Goal: Task Accomplishment & Management: Use online tool/utility

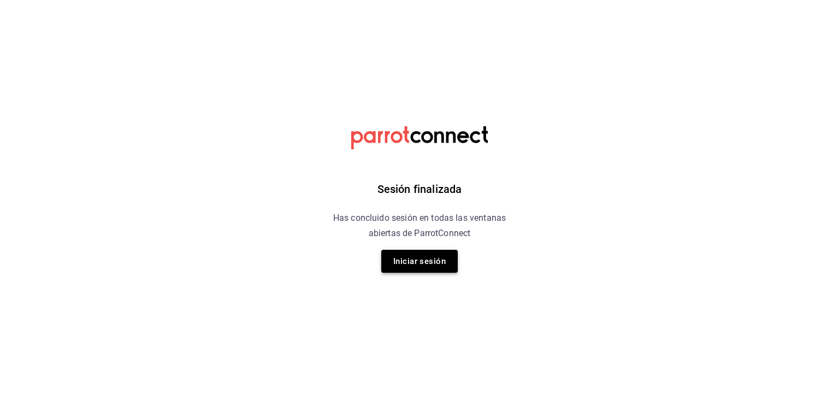
click at [441, 265] on button "Iniciar sesión" at bounding box center [419, 261] width 76 height 23
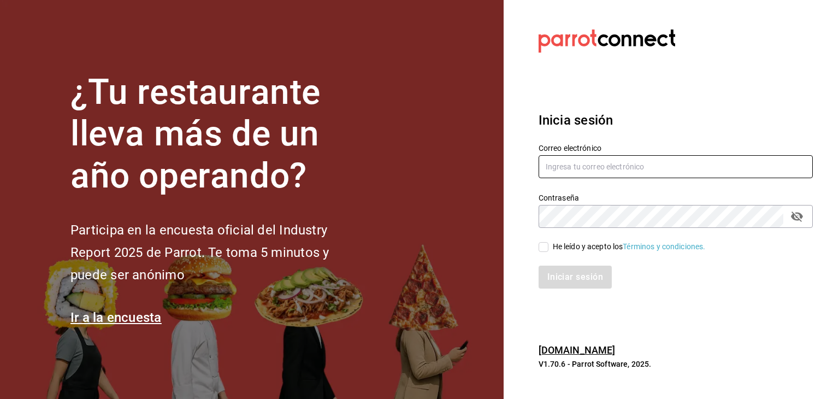
type input "multiuser@adamanta.com"
click at [546, 248] on input "He leído y acepto los Términos y condiciones." at bounding box center [543, 247] width 10 height 10
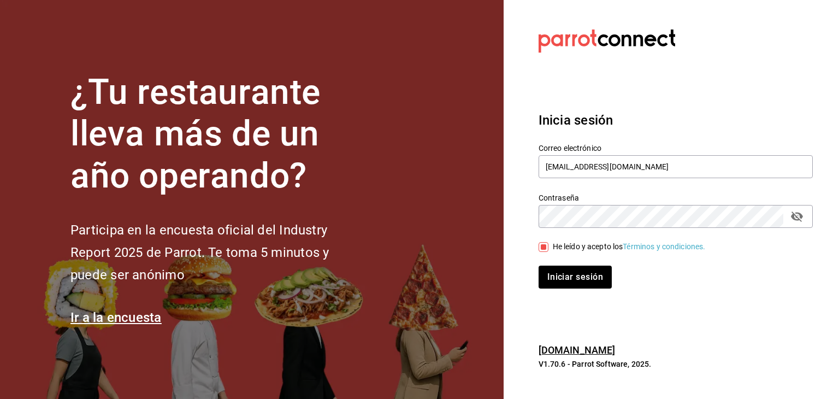
click at [546, 249] on input "He leído y acepto los Términos y condiciones." at bounding box center [543, 247] width 10 height 10
checkbox input "true"
click at [573, 275] on button "Iniciar sesión" at bounding box center [575, 276] width 74 height 23
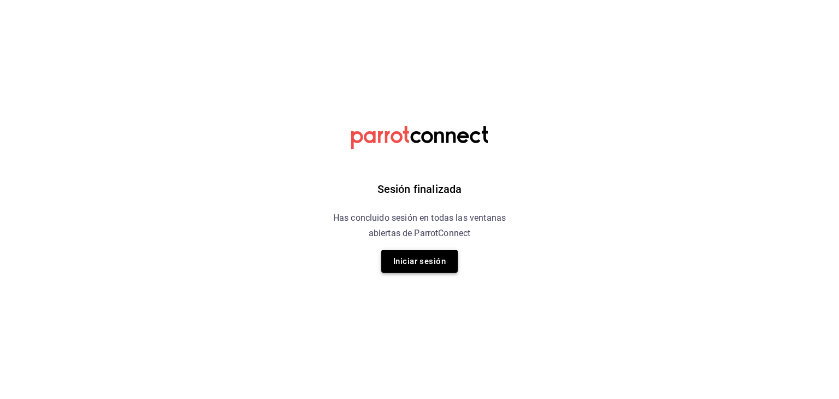
click at [406, 265] on button "Iniciar sesión" at bounding box center [419, 261] width 76 height 23
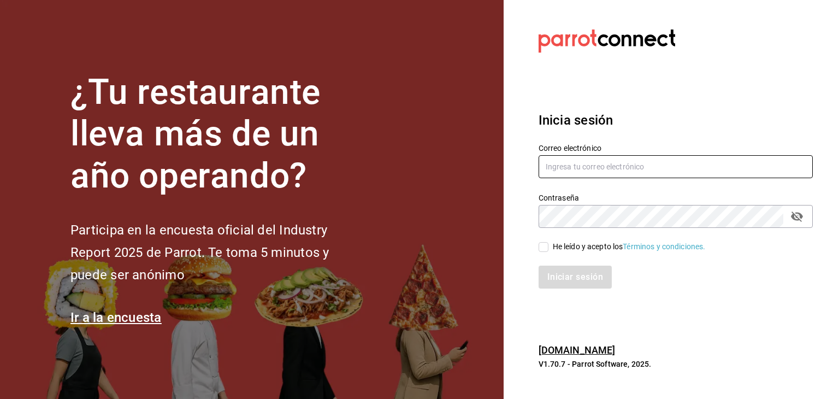
type input "[EMAIL_ADDRESS][DOMAIN_NAME]"
click at [552, 245] on span "He leído y acepto los Términos y condiciones." at bounding box center [626, 246] width 157 height 11
click at [548, 245] on input "He leído y acepto los Términos y condiciones." at bounding box center [543, 247] width 10 height 10
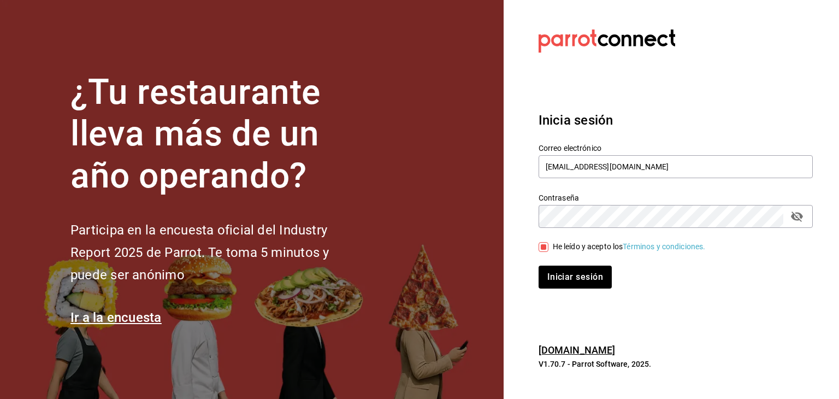
click at [541, 248] on input "He leído y acepto los Términos y condiciones." at bounding box center [543, 247] width 10 height 10
click at [541, 246] on input "He leído y acepto los Términos y condiciones." at bounding box center [543, 247] width 10 height 10
checkbox input "true"
click at [580, 277] on button "Iniciar sesión" at bounding box center [575, 276] width 74 height 23
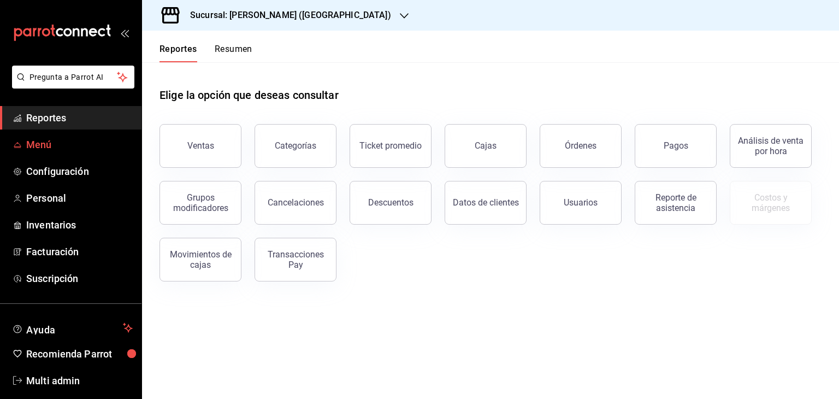
click at [81, 153] on link "Menú" at bounding box center [70, 144] width 141 height 23
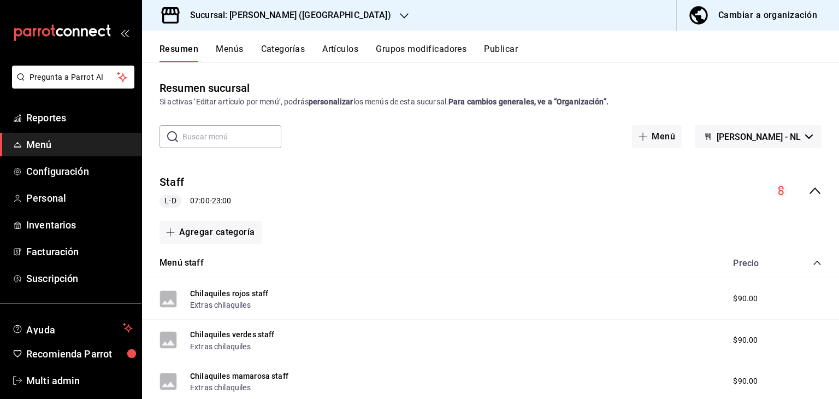
click at [335, 53] on button "Artículos" at bounding box center [340, 53] width 36 height 19
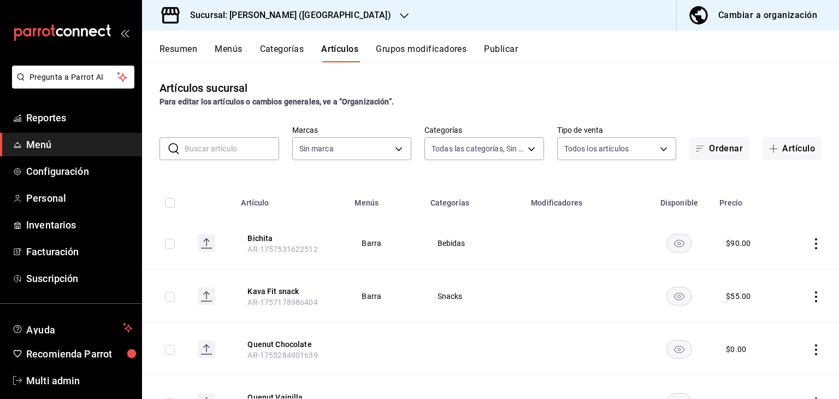
type input "34074407-8622-4016-86cc-611648120530,16618c52-68de-436e-b3b9-ea09ffc7ae48,dae24…"
type input "2ee6e007-3c6c-4fd8-a4f4-c4c91d526d93"
click at [772, 149] on span "button" at bounding box center [775, 148] width 13 height 9
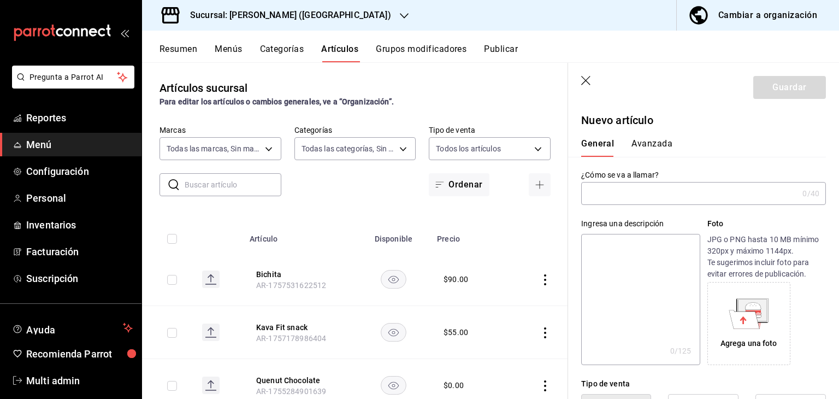
drag, startPoint x: 590, startPoint y: 85, endPoint x: 418, endPoint y: 103, distance: 172.4
click at [590, 85] on icon "button" at bounding box center [585, 80] width 9 height 9
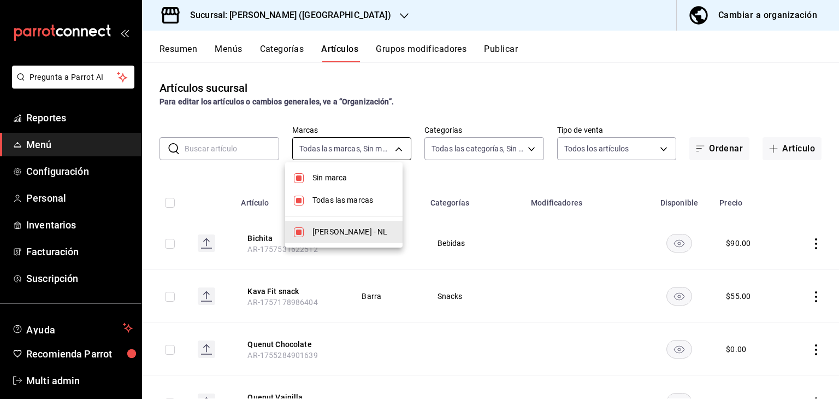
click at [394, 150] on body "Pregunta a Parrot AI Reportes Menú Configuración Personal Inventarios Facturaci…" at bounding box center [419, 199] width 839 height 399
click at [529, 150] on div at bounding box center [419, 199] width 839 height 399
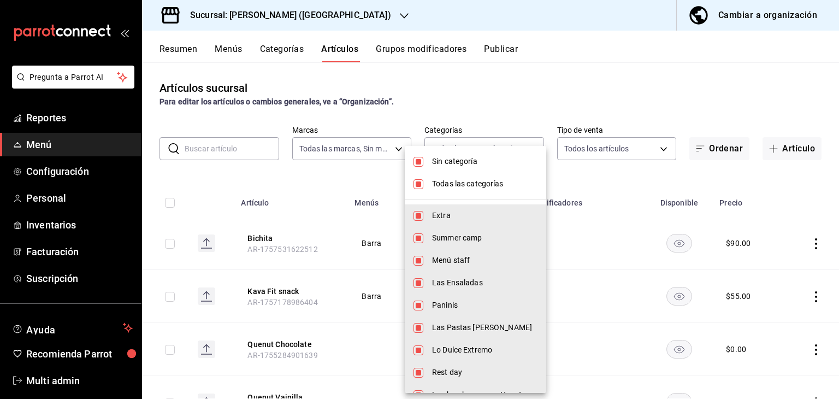
click at [529, 150] on body "Pregunta a Parrot AI Reportes Menú Configuración Personal Inventarios Facturaci…" at bounding box center [419, 199] width 839 height 399
click at [417, 162] on input "checkbox" at bounding box center [418, 162] width 10 height 10
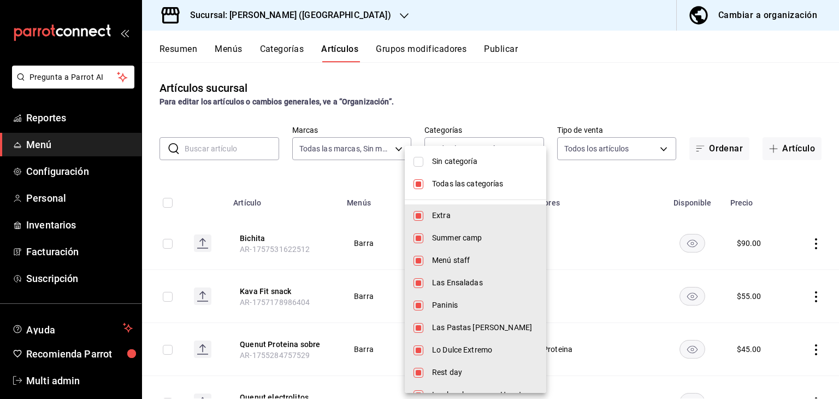
click at [424, 162] on li "Sin categoría" at bounding box center [475, 161] width 141 height 22
checkbox input "true"
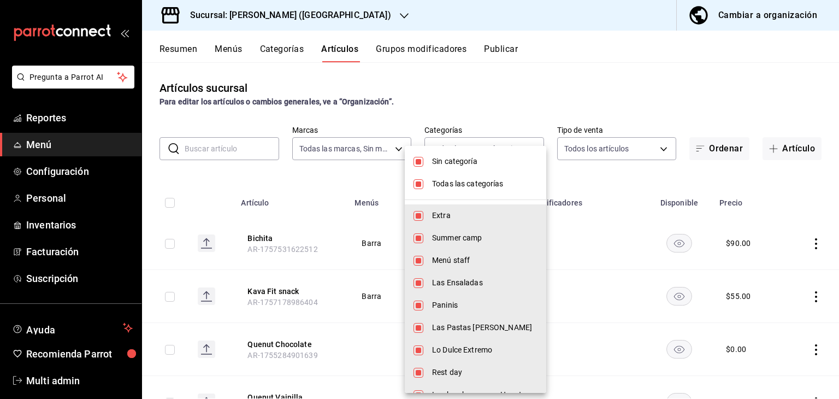
click at [424, 187] on li "Todas las categorías" at bounding box center [475, 184] width 141 height 22
checkbox input "false"
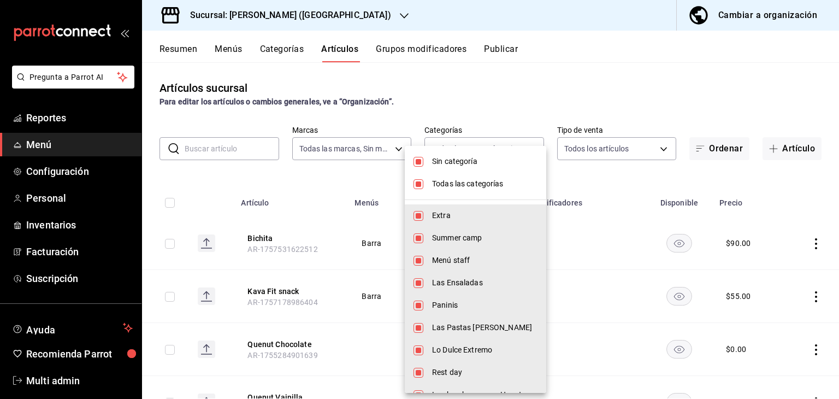
checkbox input "false"
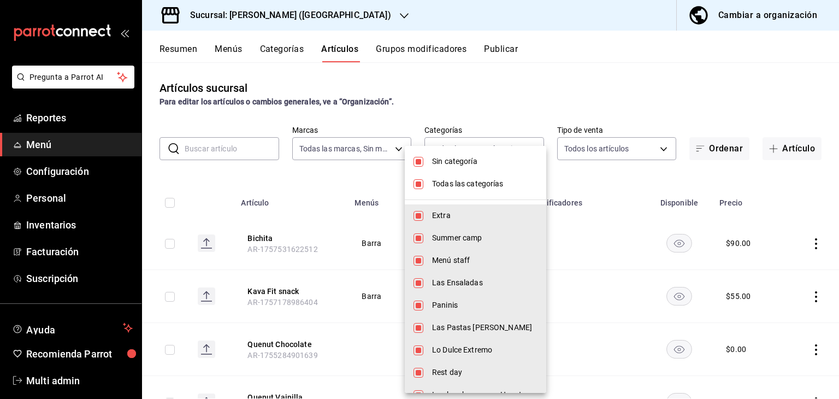
checkbox input "false"
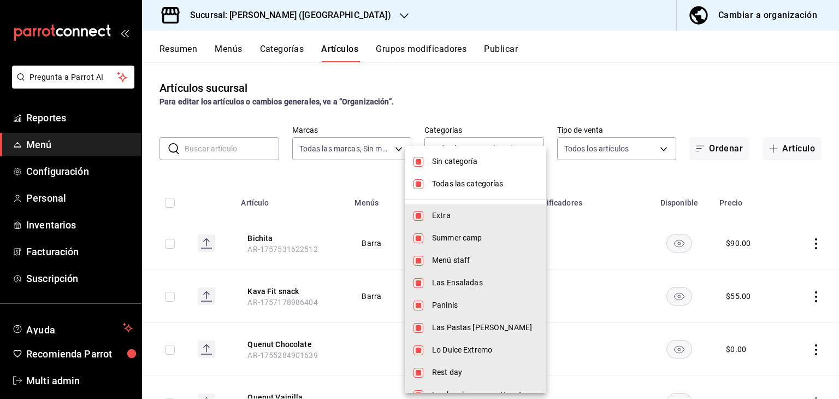
checkbox input "false"
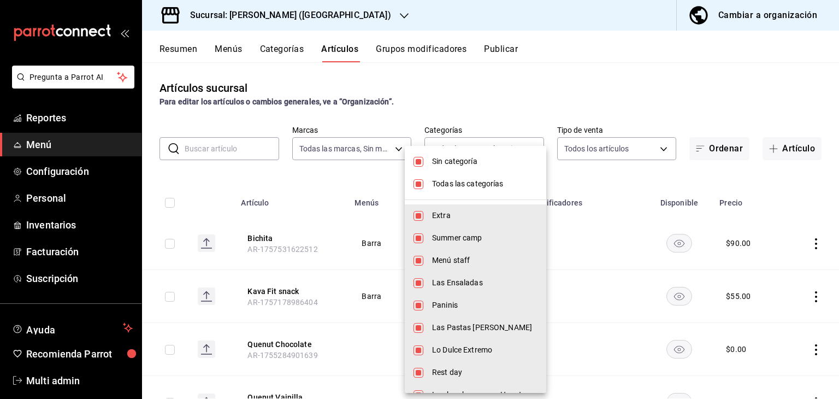
checkbox input "false"
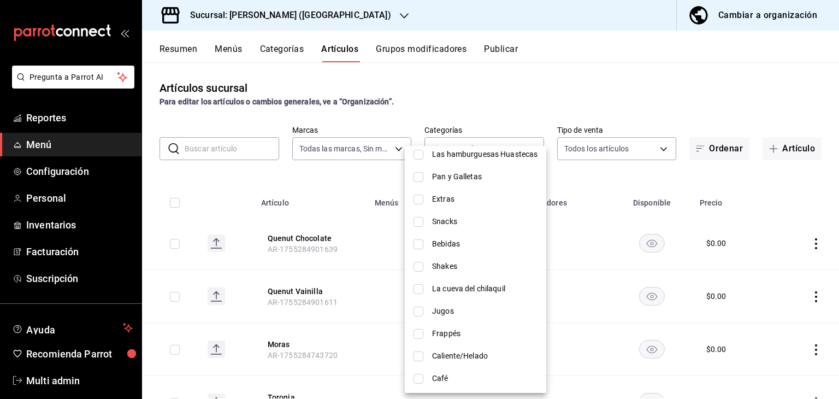
scroll to position [241, 0]
click at [417, 353] on input "checkbox" at bounding box center [418, 355] width 10 height 10
checkbox input "true"
type input "0409fb93-9809-4a0a-962e-382db0141be5"
click at [655, 147] on div at bounding box center [419, 199] width 839 height 399
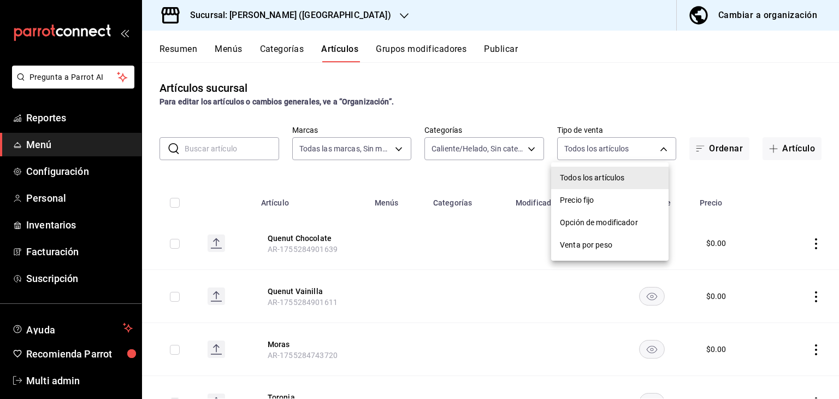
click at [655, 147] on body "Pregunta a Parrot AI Reportes Menú Configuración Personal Inventarios Facturaci…" at bounding box center [419, 199] width 839 height 399
click at [709, 84] on div at bounding box center [419, 199] width 839 height 399
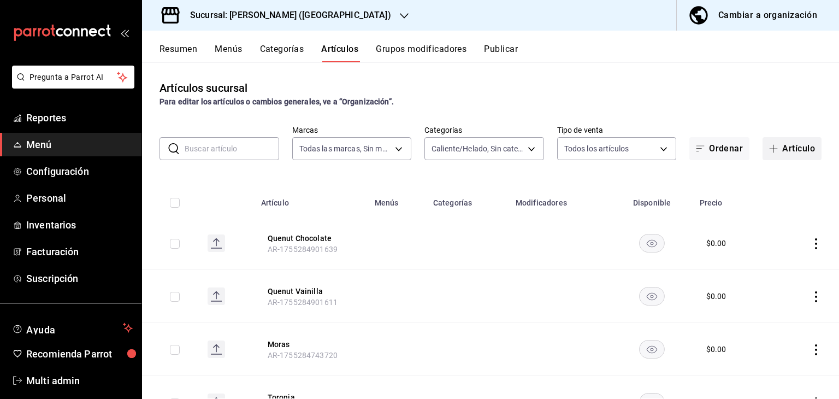
click at [784, 149] on button "Artículo" at bounding box center [791, 148] width 59 height 23
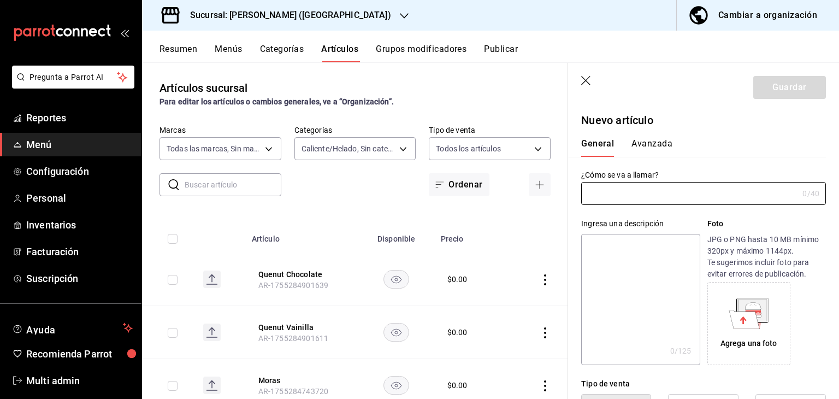
type input "AR-1758391480943"
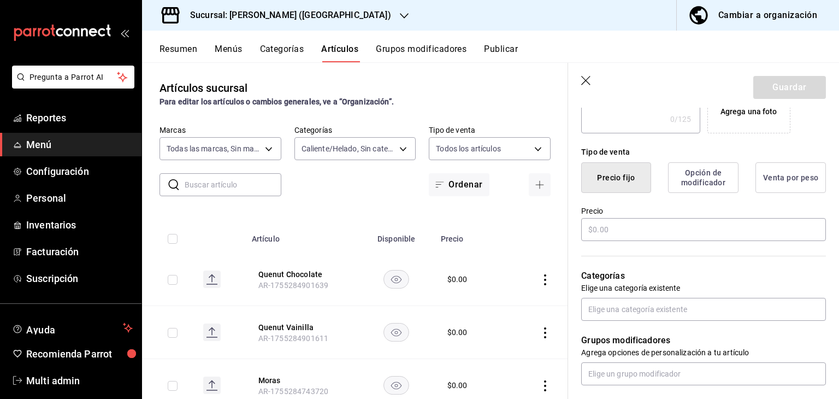
scroll to position [238, 0]
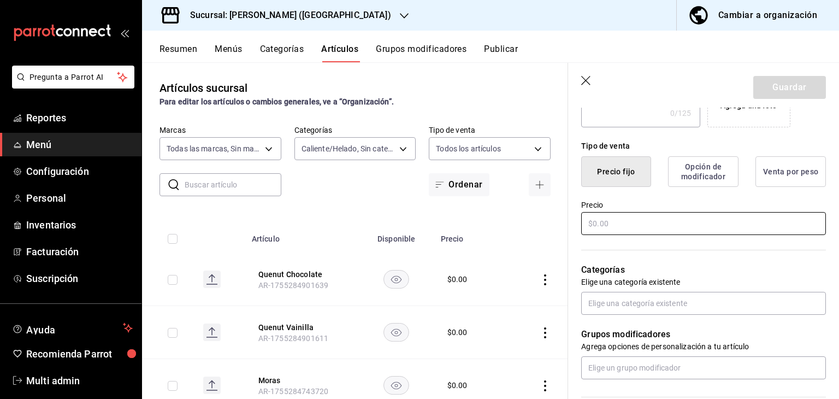
type input "Cold Brew Clasico"
click at [713, 219] on input "text" at bounding box center [703, 223] width 245 height 23
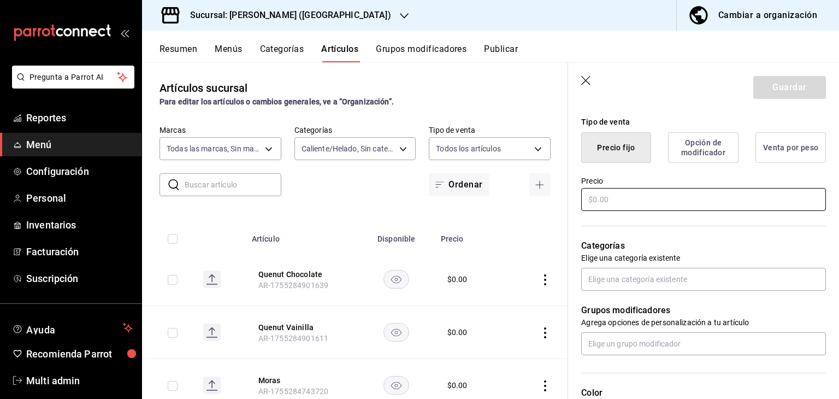
scroll to position [266, 0]
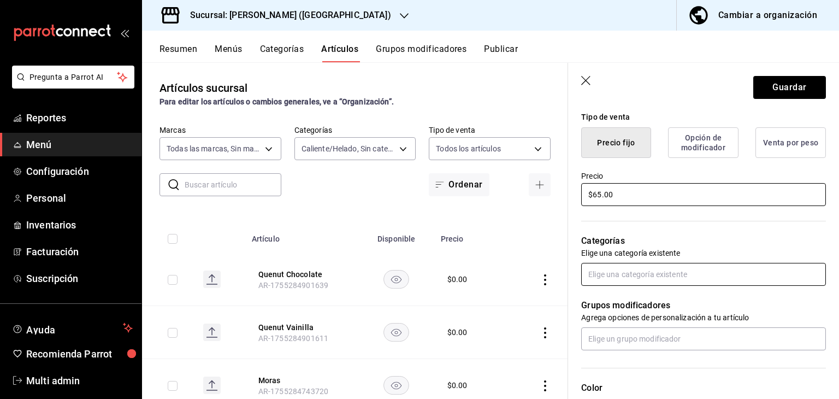
type input "$65.00"
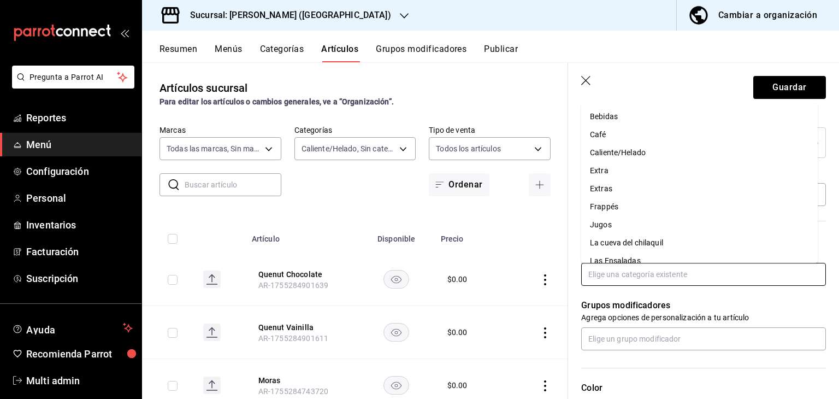
click at [683, 276] on input "text" at bounding box center [703, 274] width 245 height 23
click at [627, 150] on li "Caliente/Helado" at bounding box center [699, 153] width 236 height 18
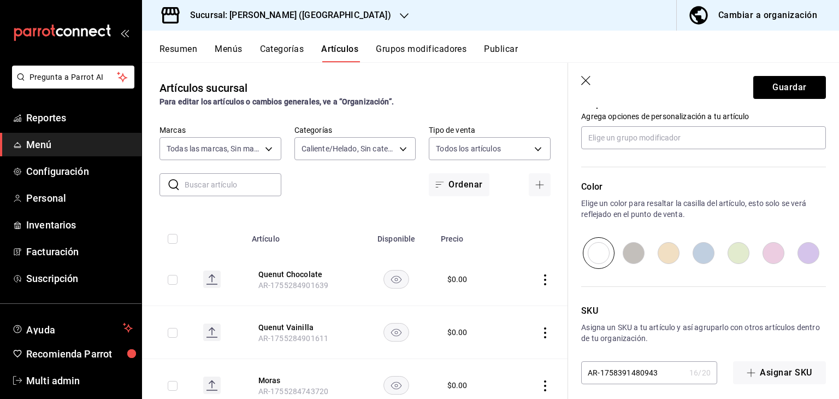
scroll to position [510, 0]
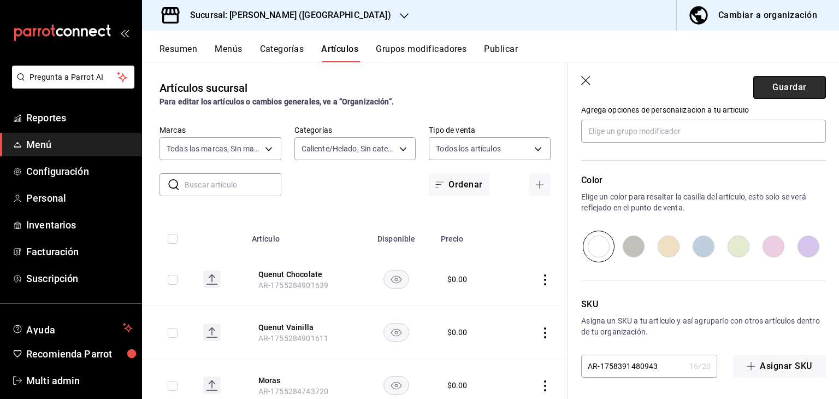
click at [793, 92] on button "Guardar" at bounding box center [789, 87] width 73 height 23
click at [793, 92] on div "Guardar" at bounding box center [789, 87] width 73 height 23
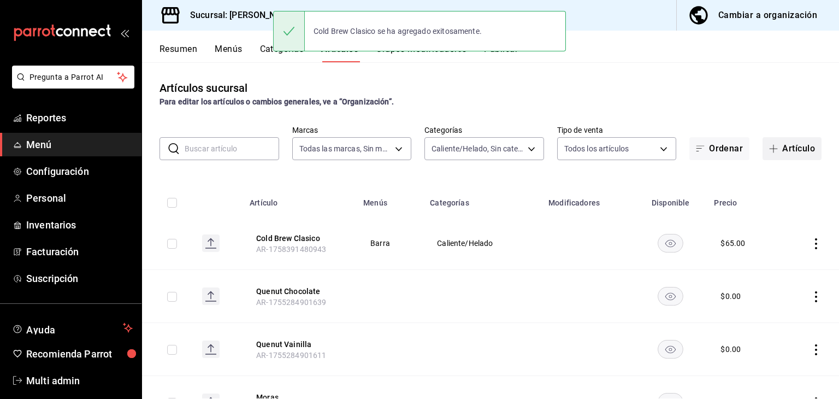
click at [789, 150] on button "Artículo" at bounding box center [791, 148] width 59 height 23
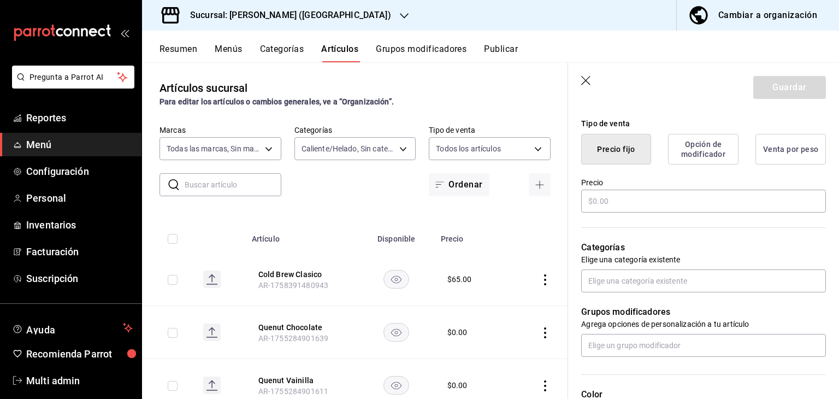
scroll to position [262, 0]
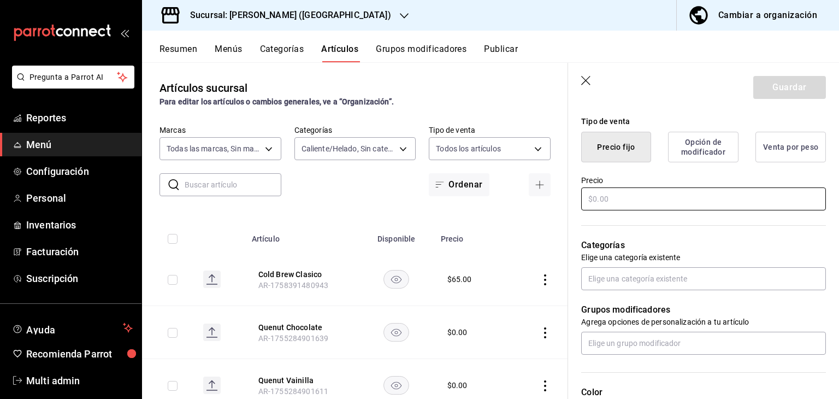
type input "Cold Brew [GEOGRAPHIC_DATA]"
click at [674, 194] on input "text" at bounding box center [703, 198] width 245 height 23
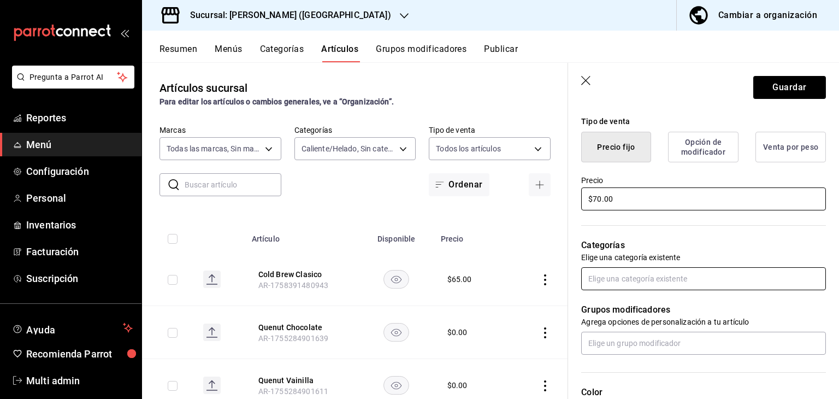
type input "$70.00"
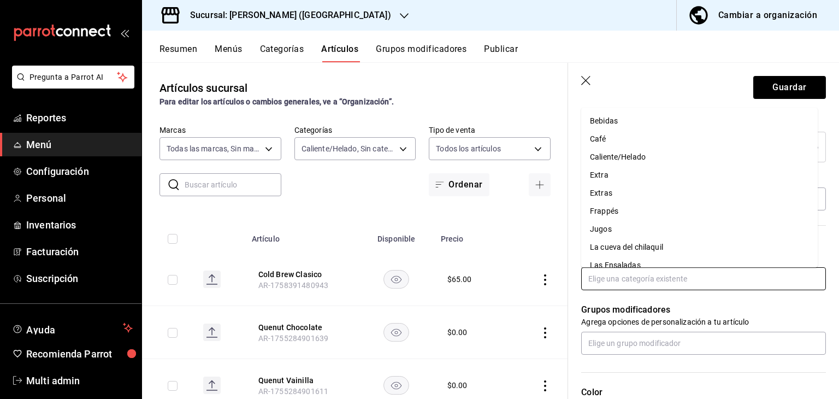
click at [774, 286] on input "text" at bounding box center [703, 278] width 245 height 23
click at [637, 151] on li "Caliente/Helado" at bounding box center [699, 157] width 236 height 18
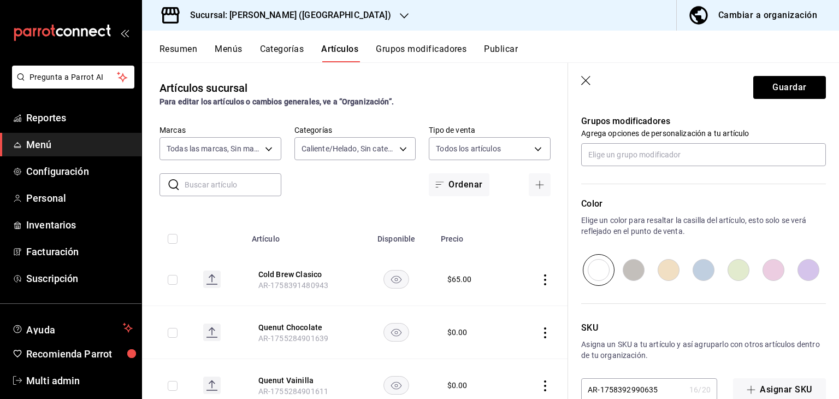
scroll to position [510, 0]
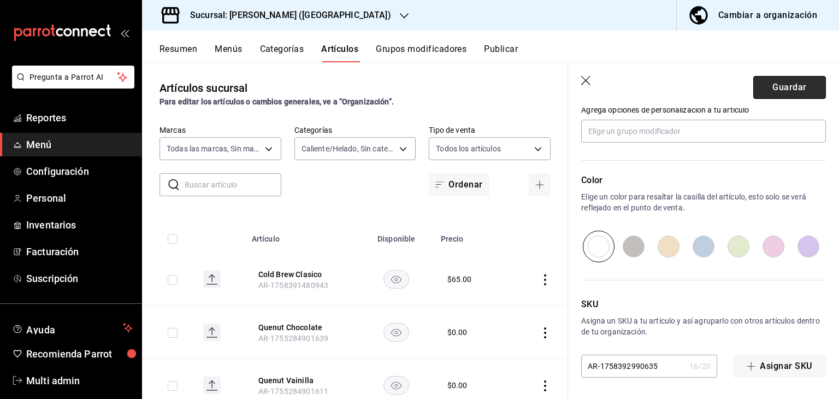
click at [793, 88] on button "Guardar" at bounding box center [789, 87] width 73 height 23
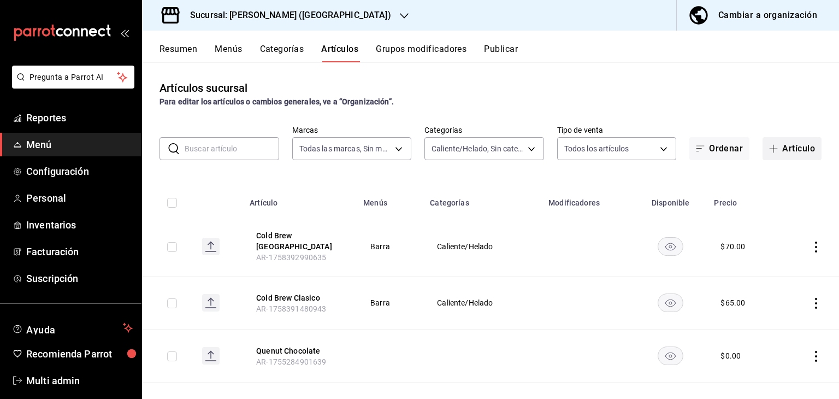
click at [786, 151] on button "Artículo" at bounding box center [791, 148] width 59 height 23
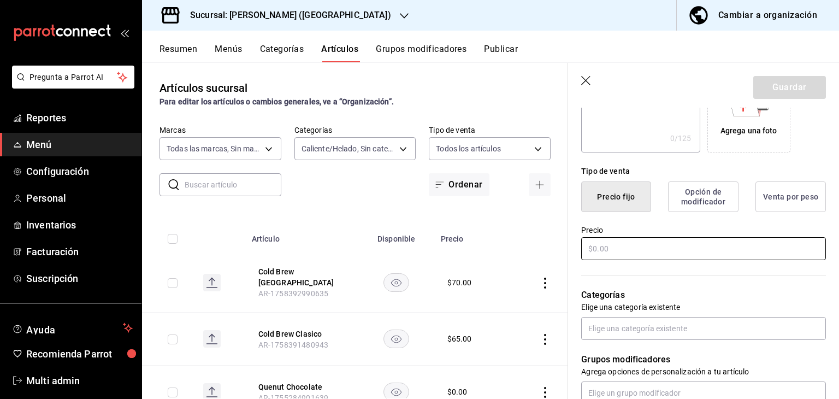
scroll to position [208, 0]
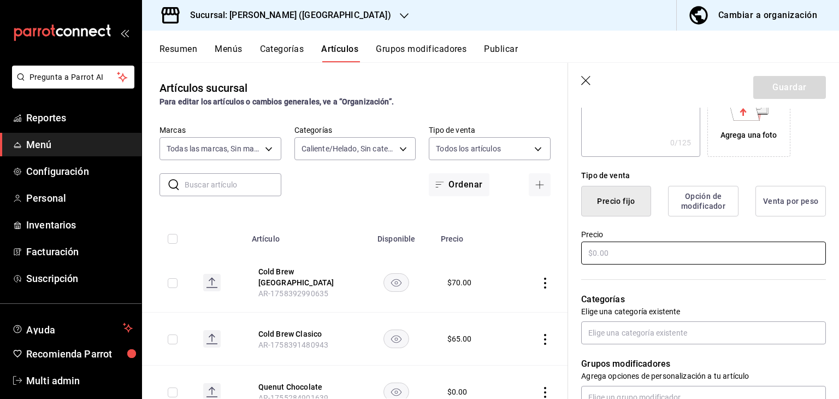
type input "Cold Brew Naranja"
click at [705, 252] on input "text" at bounding box center [703, 252] width 245 height 23
type input "$7.00"
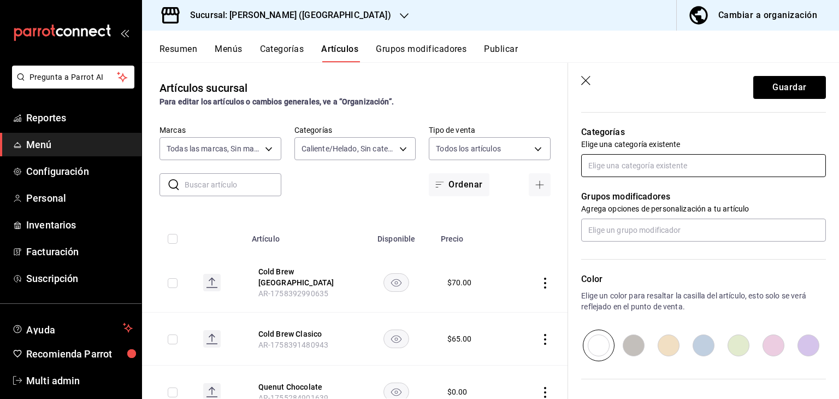
type input "$70.00"
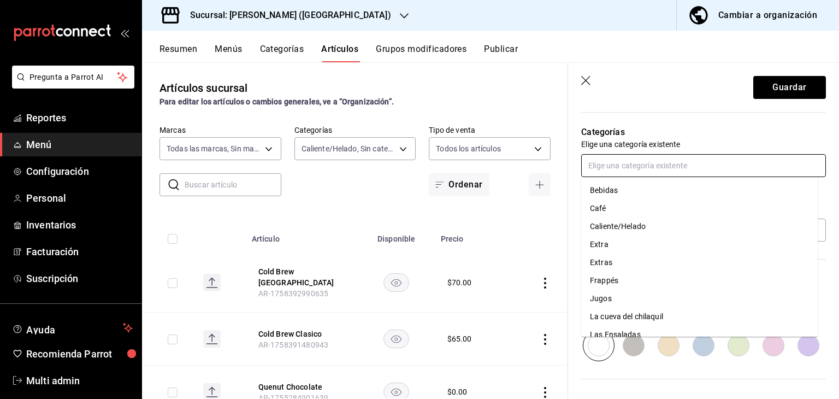
click at [754, 160] on input "text" at bounding box center [703, 165] width 245 height 23
click at [651, 227] on li "Caliente/Helado" at bounding box center [699, 226] width 236 height 18
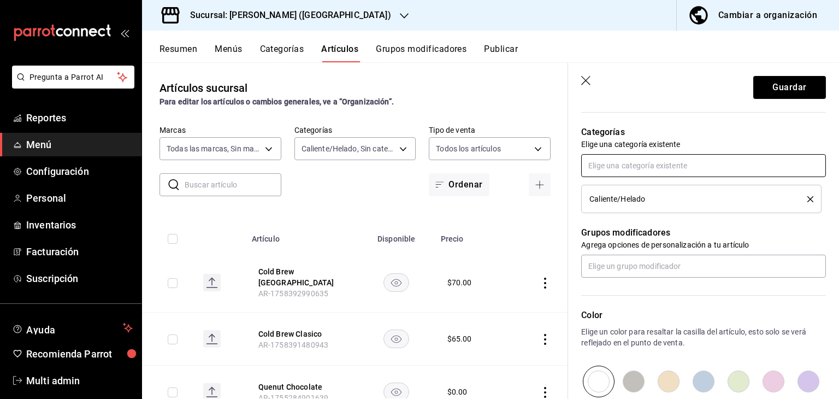
scroll to position [510, 0]
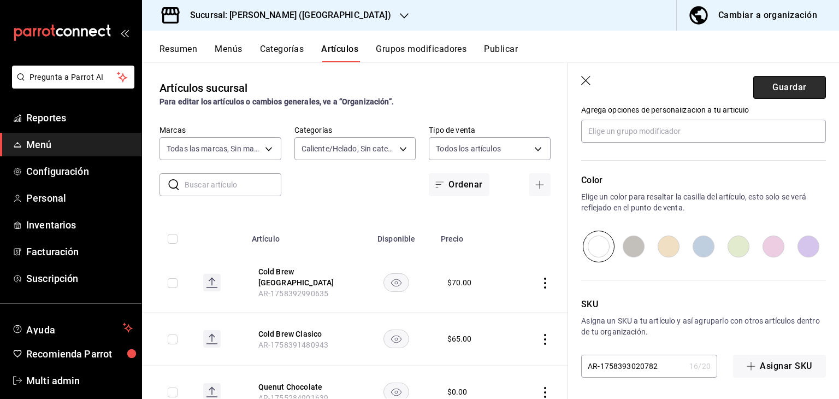
click at [771, 88] on button "Guardar" at bounding box center [789, 87] width 73 height 23
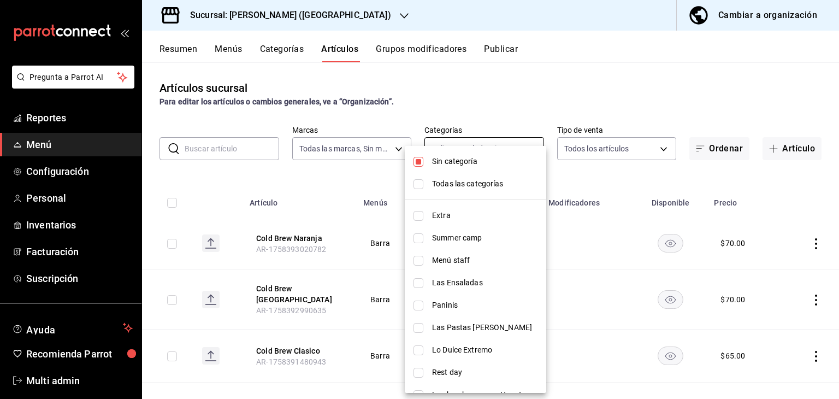
click at [523, 150] on body "Pregunta a Parrot AI Reportes Menú Configuración Personal Inventarios Facturaci…" at bounding box center [419, 199] width 839 height 399
click at [421, 187] on input "checkbox" at bounding box center [418, 184] width 10 height 10
checkbox input "true"
type input "34074407-8622-4016-86cc-611648120530,16618c52-68de-436e-b3b9-ea09ffc7ae48,dae24…"
checkbox input "true"
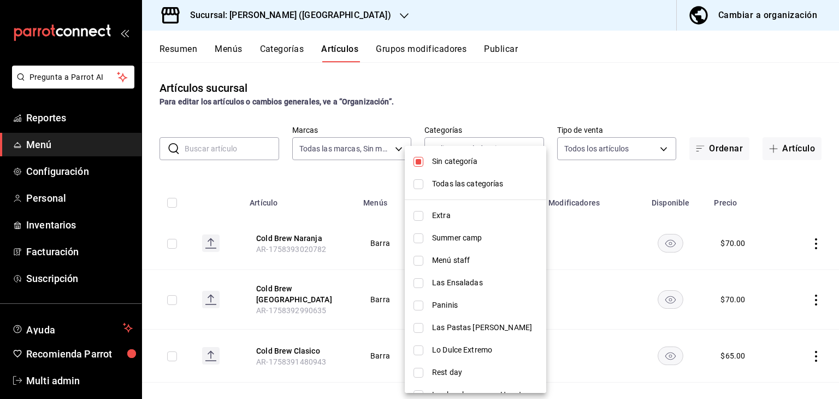
checkbox input "true"
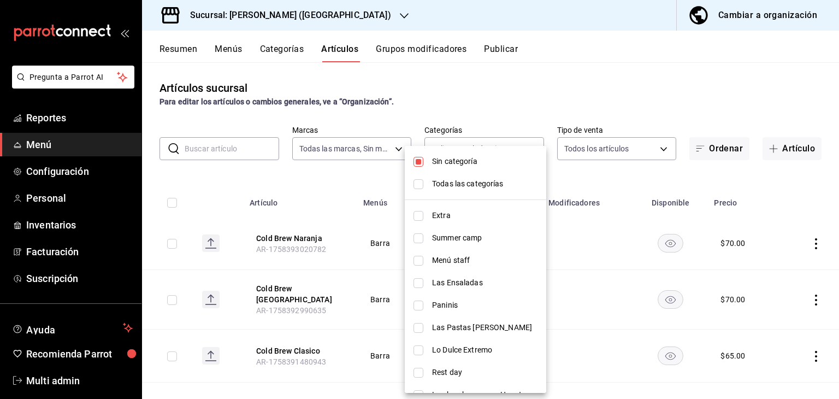
checkbox input "true"
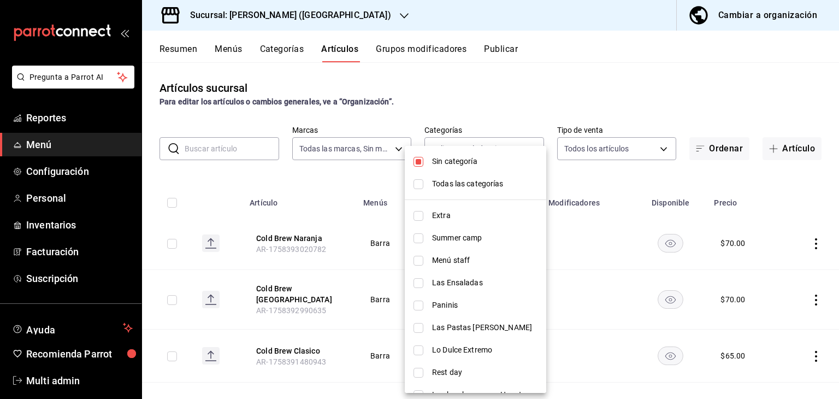
checkbox input "true"
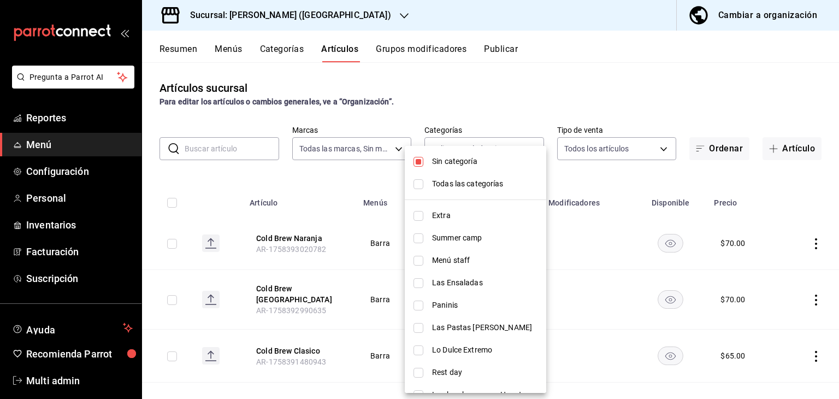
checkbox input "true"
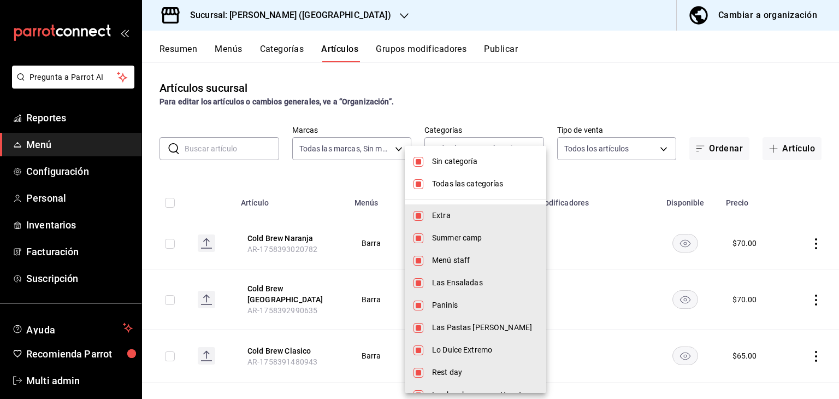
click at [704, 97] on div at bounding box center [419, 199] width 839 height 399
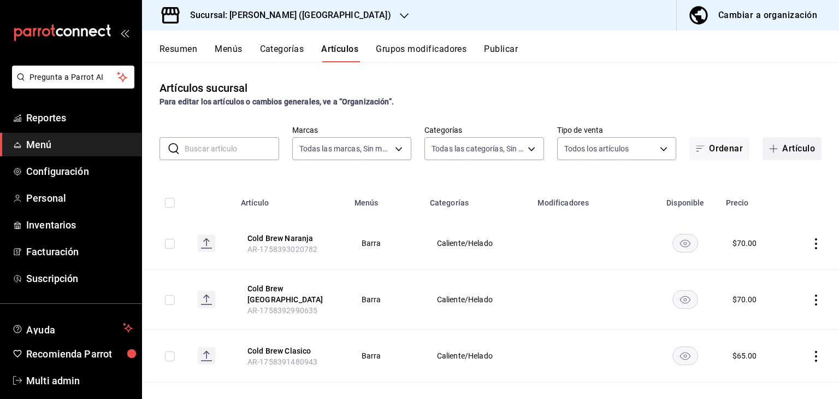
click at [787, 152] on button "Artículo" at bounding box center [791, 148] width 59 height 23
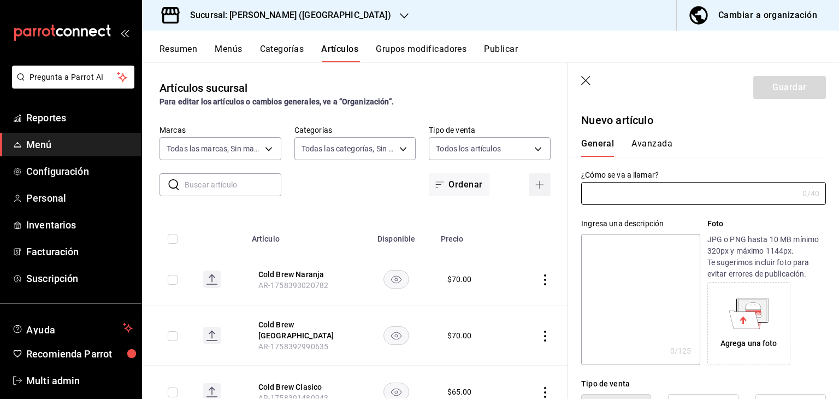
type input "AR-1758393067978"
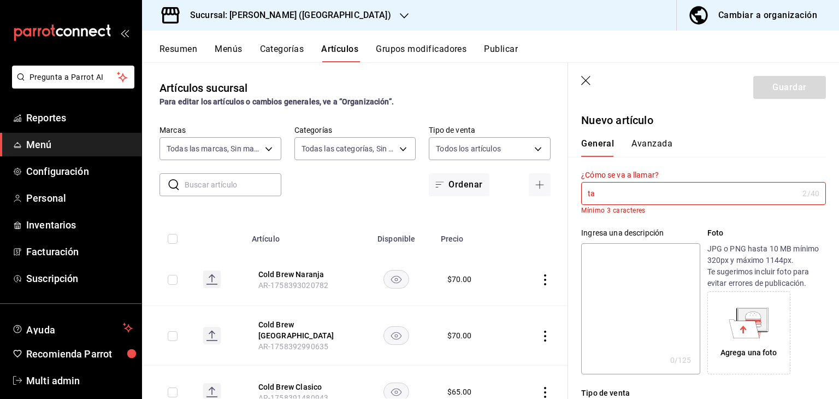
type input "t"
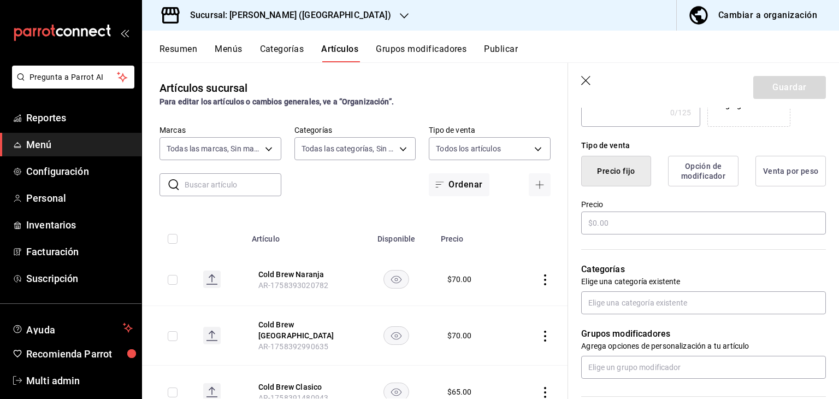
scroll to position [254, 0]
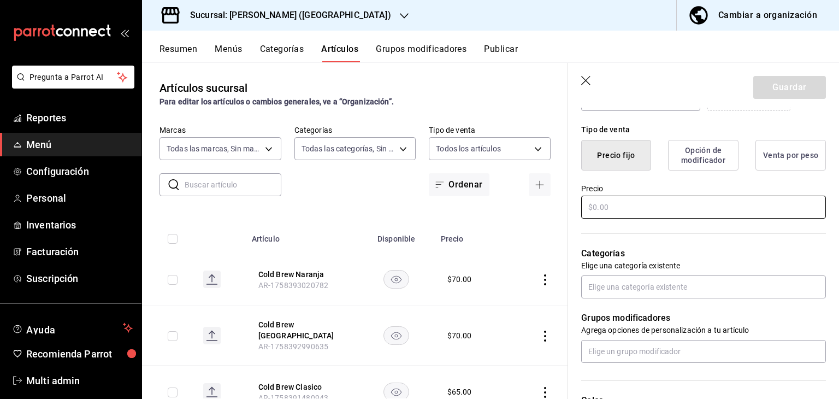
type input "Tacos Bistec"
click at [703, 208] on input "text" at bounding box center [703, 206] width 245 height 23
type input "$180.00"
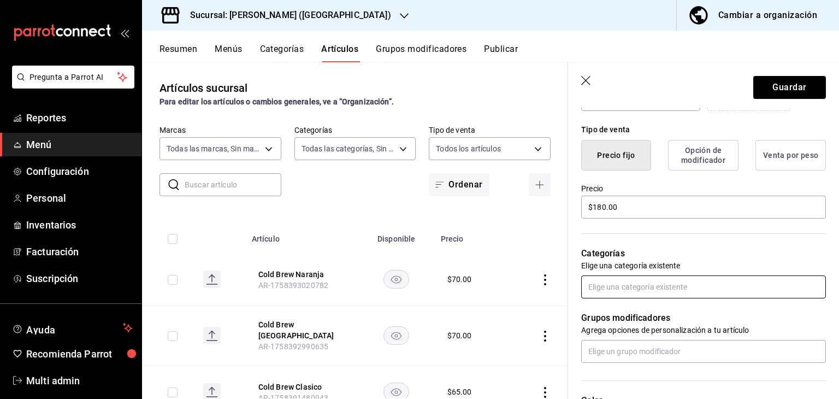
click at [768, 289] on input "text" at bounding box center [703, 286] width 245 height 23
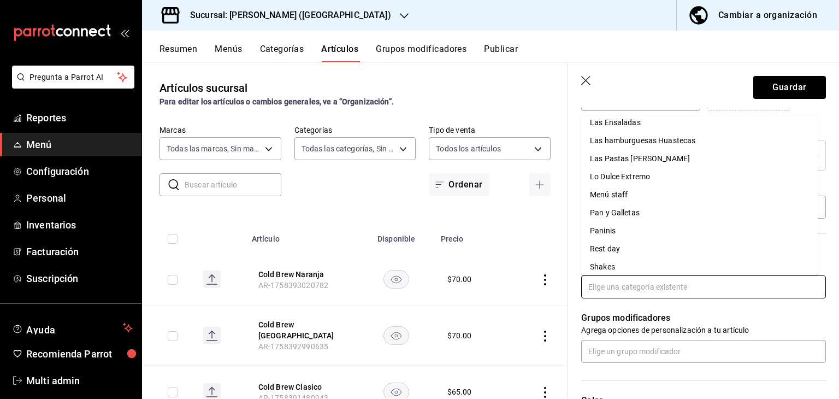
scroll to position [156, 0]
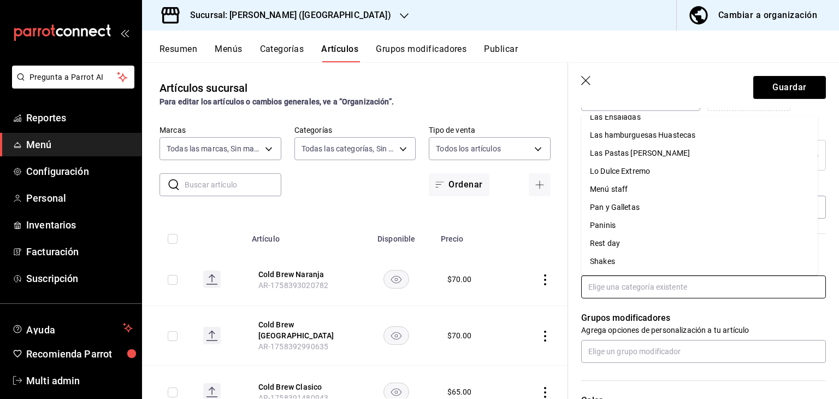
click at [596, 247] on li "Rest day" at bounding box center [699, 243] width 236 height 18
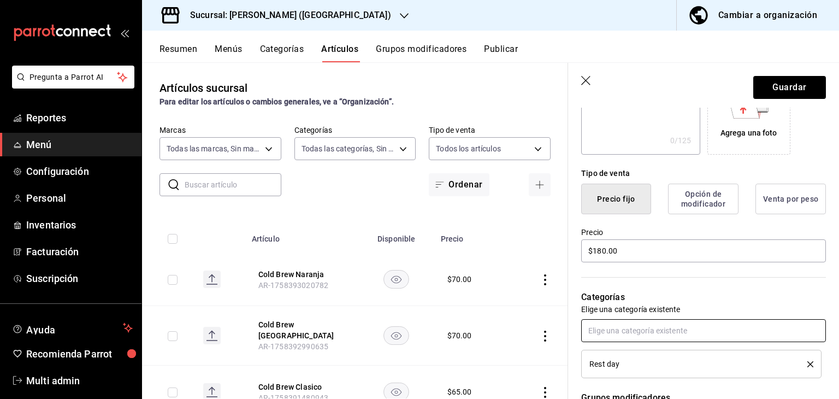
scroll to position [192, 0]
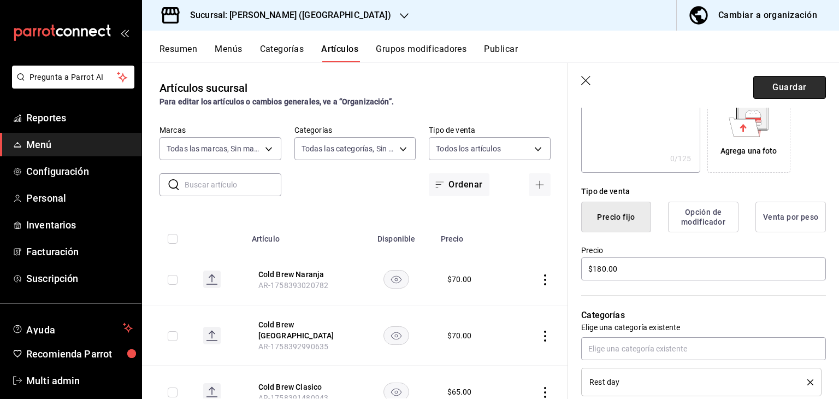
click at [799, 86] on button "Guardar" at bounding box center [789, 87] width 73 height 23
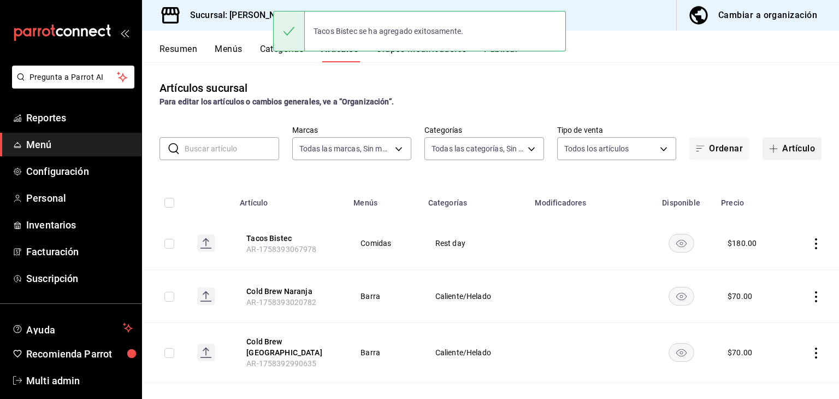
click at [768, 153] on button "Artículo" at bounding box center [791, 148] width 59 height 23
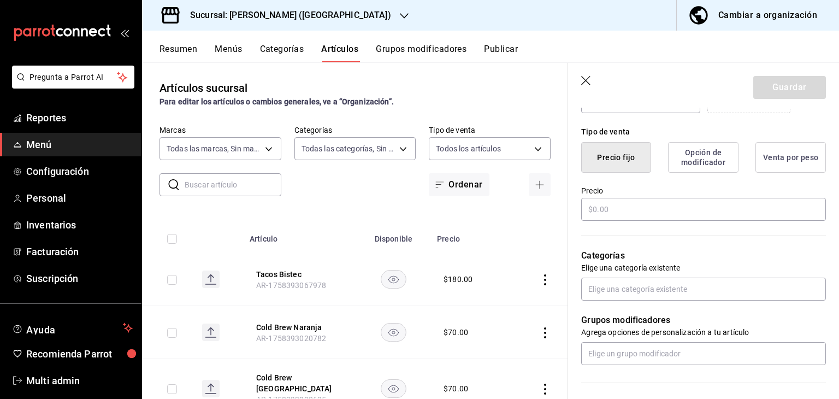
scroll to position [277, 0]
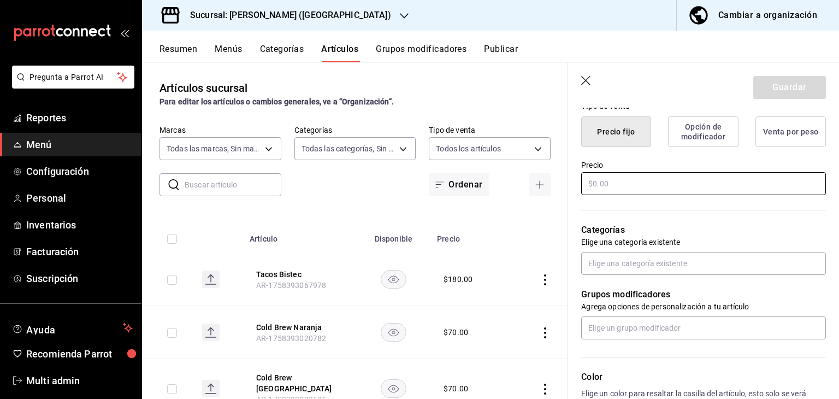
type input "Hot Dog"
click at [670, 176] on input "text" at bounding box center [703, 183] width 245 height 23
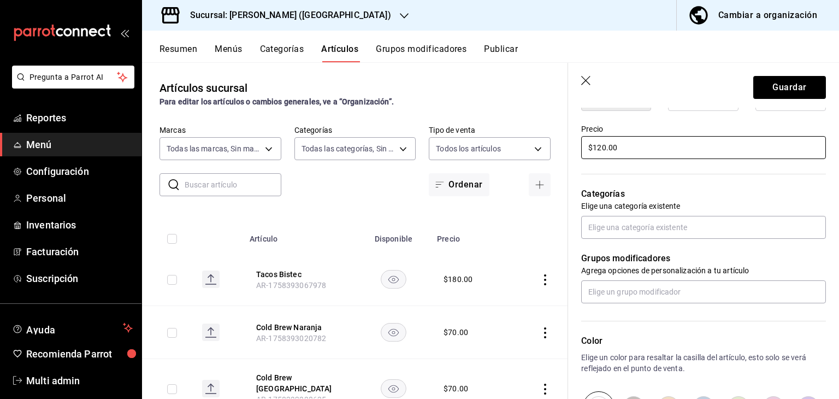
scroll to position [318, 0]
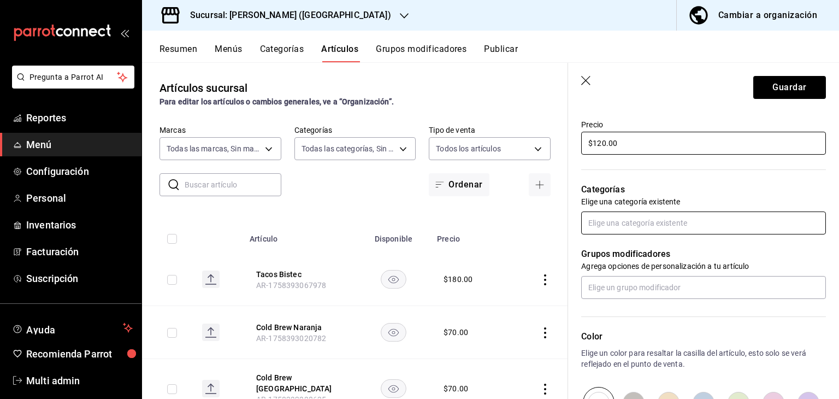
type input "$120.00"
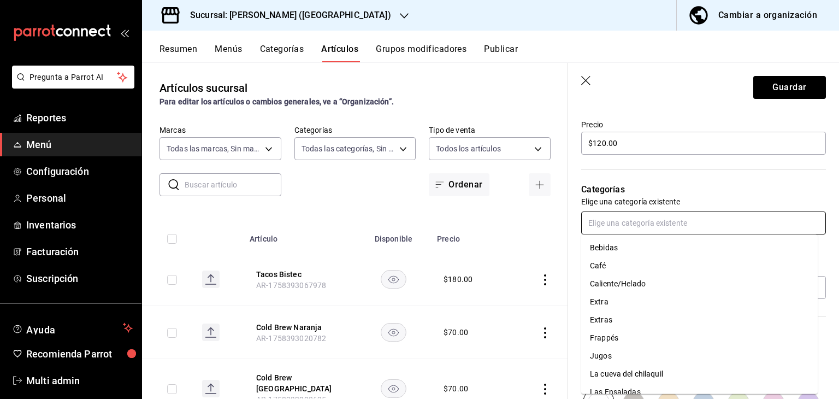
click at [769, 216] on input "text" at bounding box center [703, 222] width 245 height 23
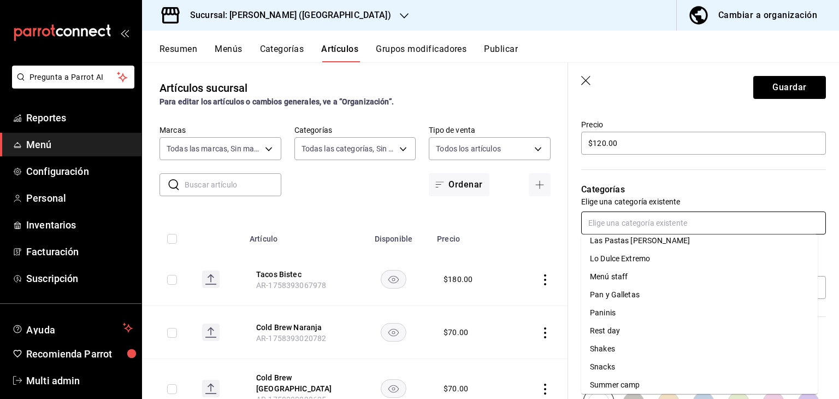
scroll to position [192, 0]
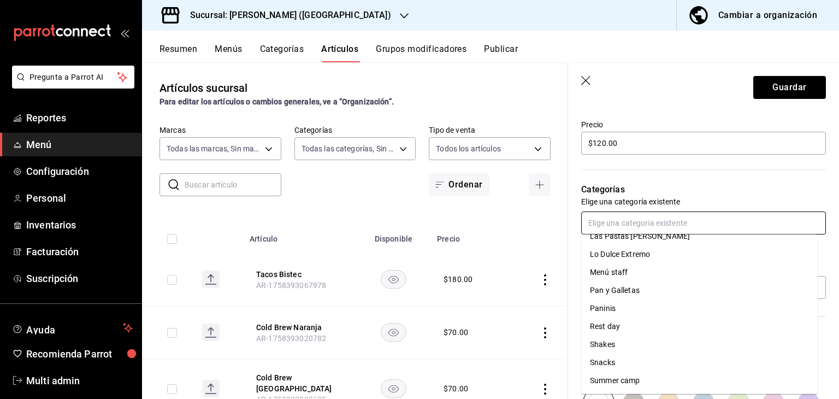
click at [653, 329] on li "Rest day" at bounding box center [699, 326] width 236 height 18
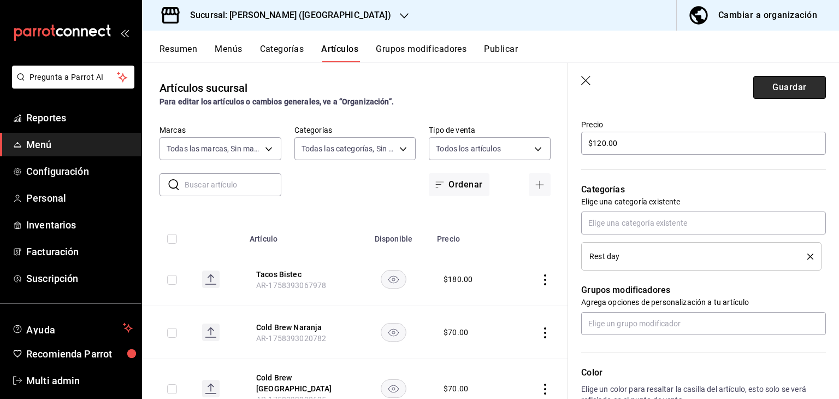
click at [799, 90] on button "Guardar" at bounding box center [789, 87] width 73 height 23
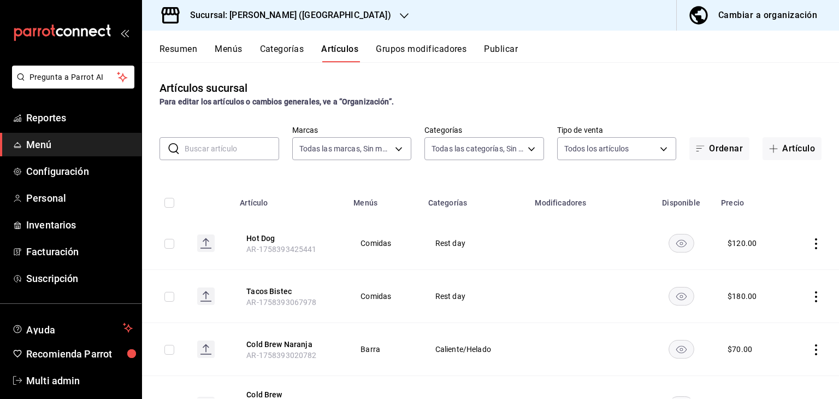
click at [452, 9] on div "Sucursal: Adamanta Gonzalitos (NL) Cambiar a organización" at bounding box center [490, 15] width 697 height 31
type input "34074407-8622-4016-86cc-611648120530,16618c52-68de-436e-b3b9-ea09ffc7ae48,dae24…"
type input "2ee6e007-3c6c-4fd8-a4f4-c4c91d526d93"
click at [815, 295] on icon "actions" at bounding box center [816, 296] width 2 height 11
click at [761, 324] on span "Editar" at bounding box center [775, 321] width 28 height 11
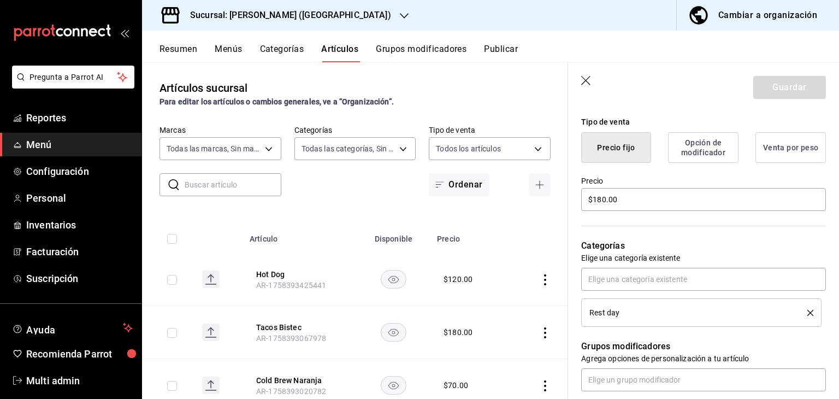
scroll to position [257, 0]
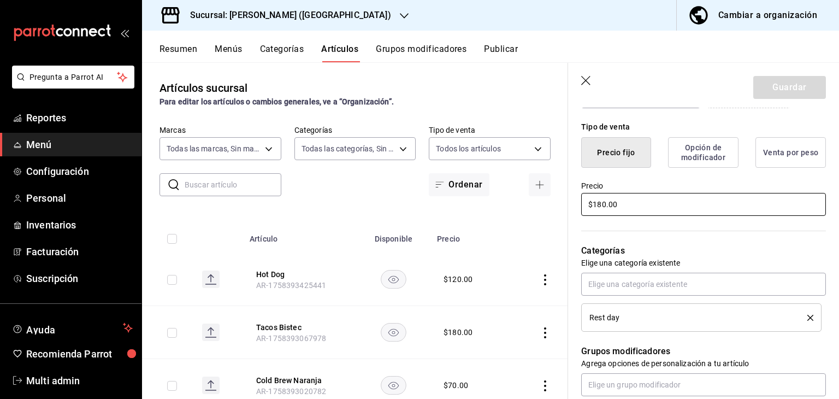
click at [601, 202] on input "$180.00" at bounding box center [703, 204] width 245 height 23
type input "$170.00"
click at [791, 93] on button "Guardar" at bounding box center [789, 87] width 73 height 23
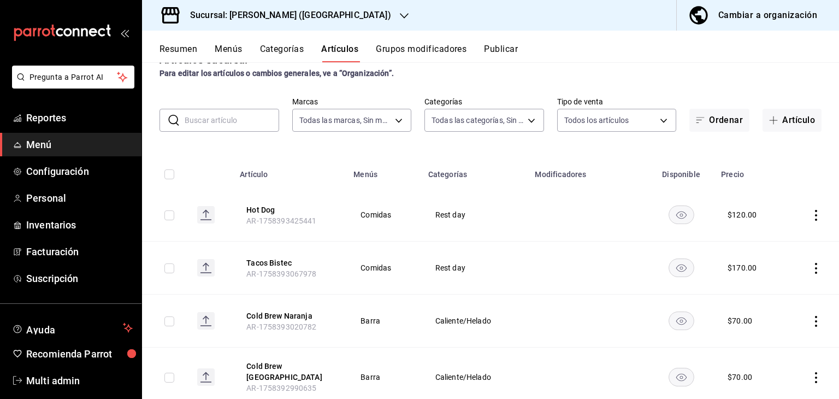
scroll to position [31, 0]
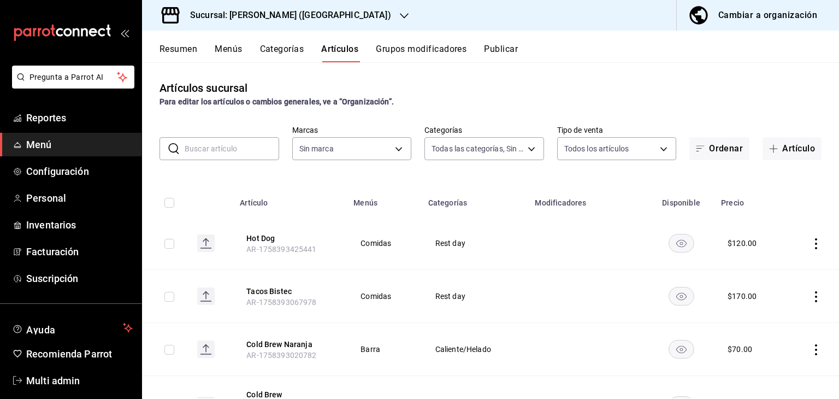
type input "34074407-8622-4016-86cc-611648120530,16618c52-68de-436e-b3b9-ea09ffc7ae48,dae24…"
type input "2ee6e007-3c6c-4fd8-a4f4-c4c91d526d93"
